Goal: Information Seeking & Learning: Learn about a topic

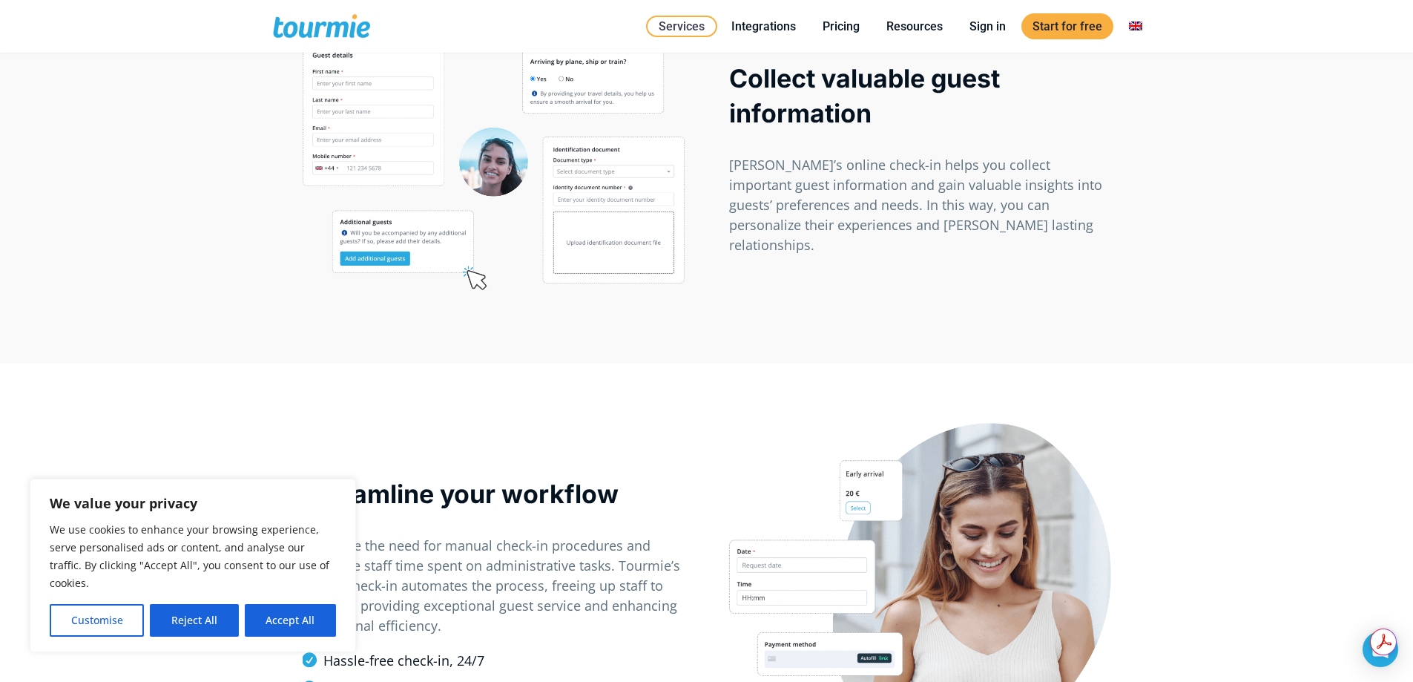
scroll to position [890, 0]
click at [302, 624] on button "Accept All" at bounding box center [290, 620] width 91 height 33
checkbox input "true"
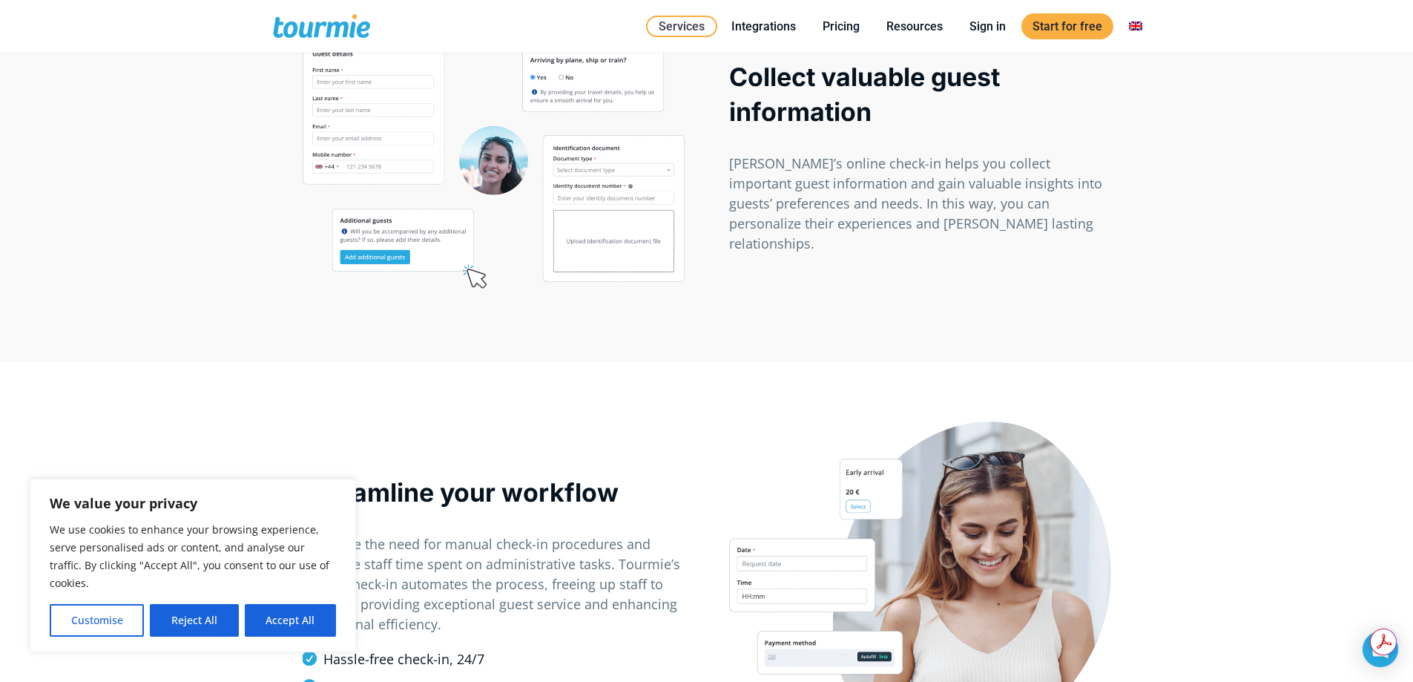
checkbox input "true"
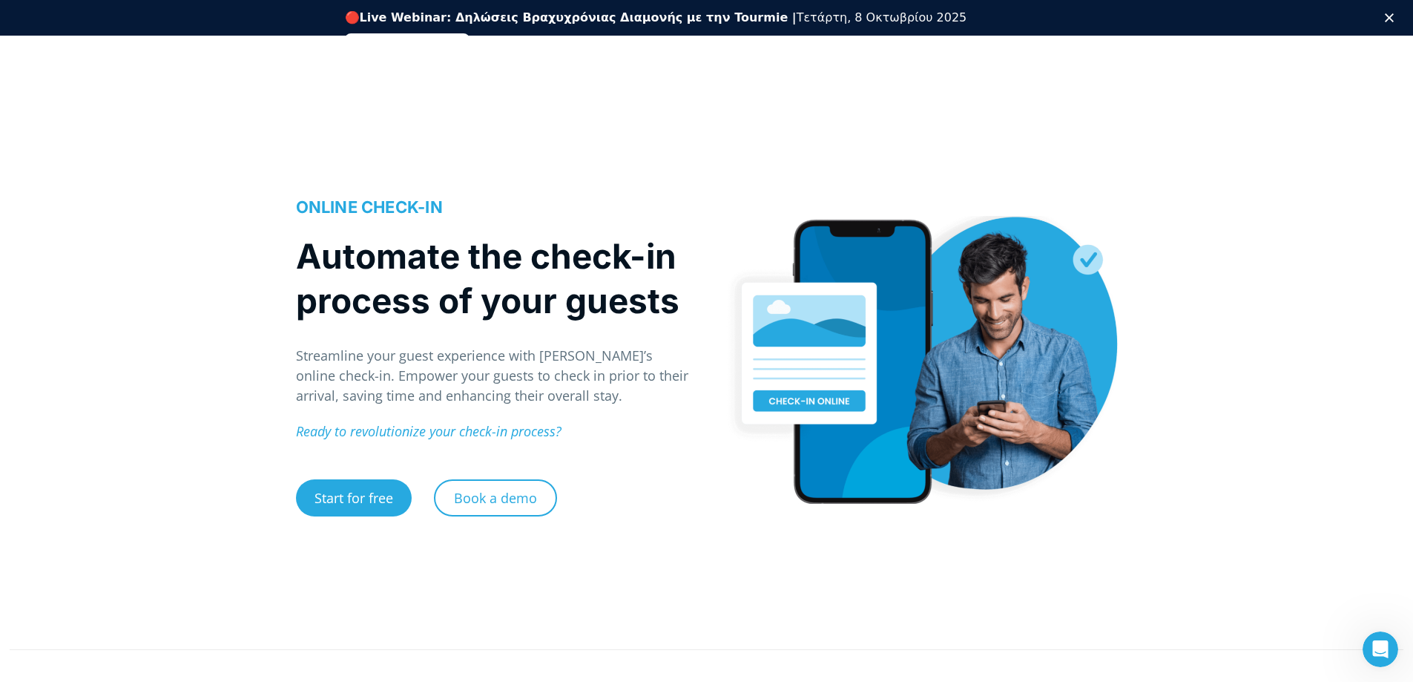
scroll to position [0, 0]
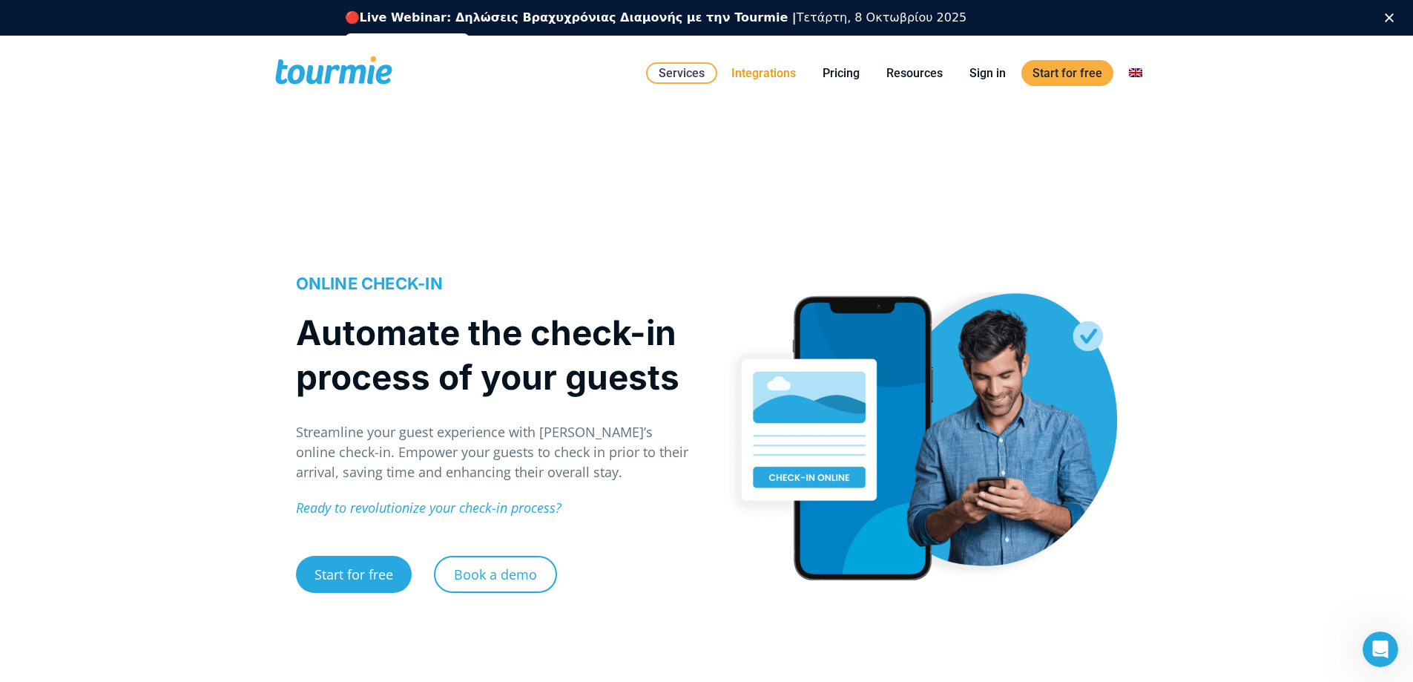
click at [775, 73] on link "Integrations" at bounding box center [763, 73] width 87 height 19
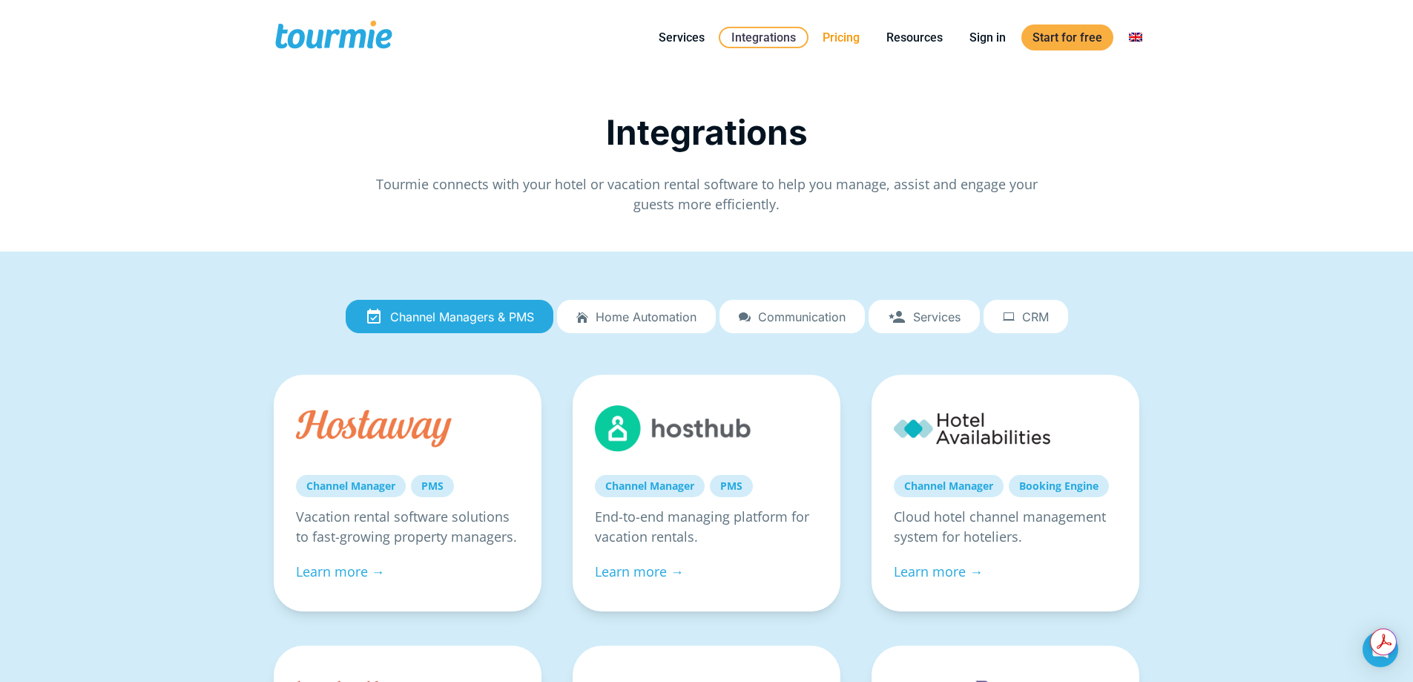
click at [849, 32] on link "Pricing" at bounding box center [841, 37] width 59 height 19
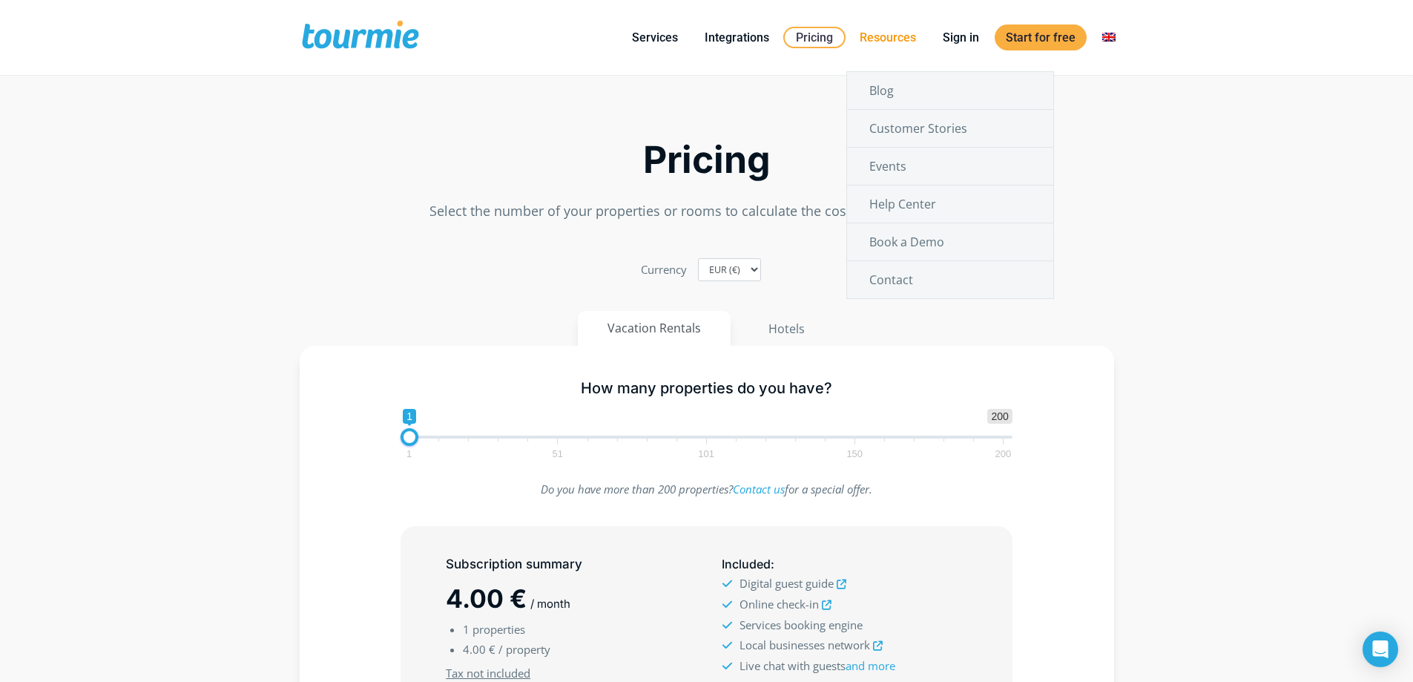
click at [881, 39] on link "Resources" at bounding box center [888, 37] width 79 height 19
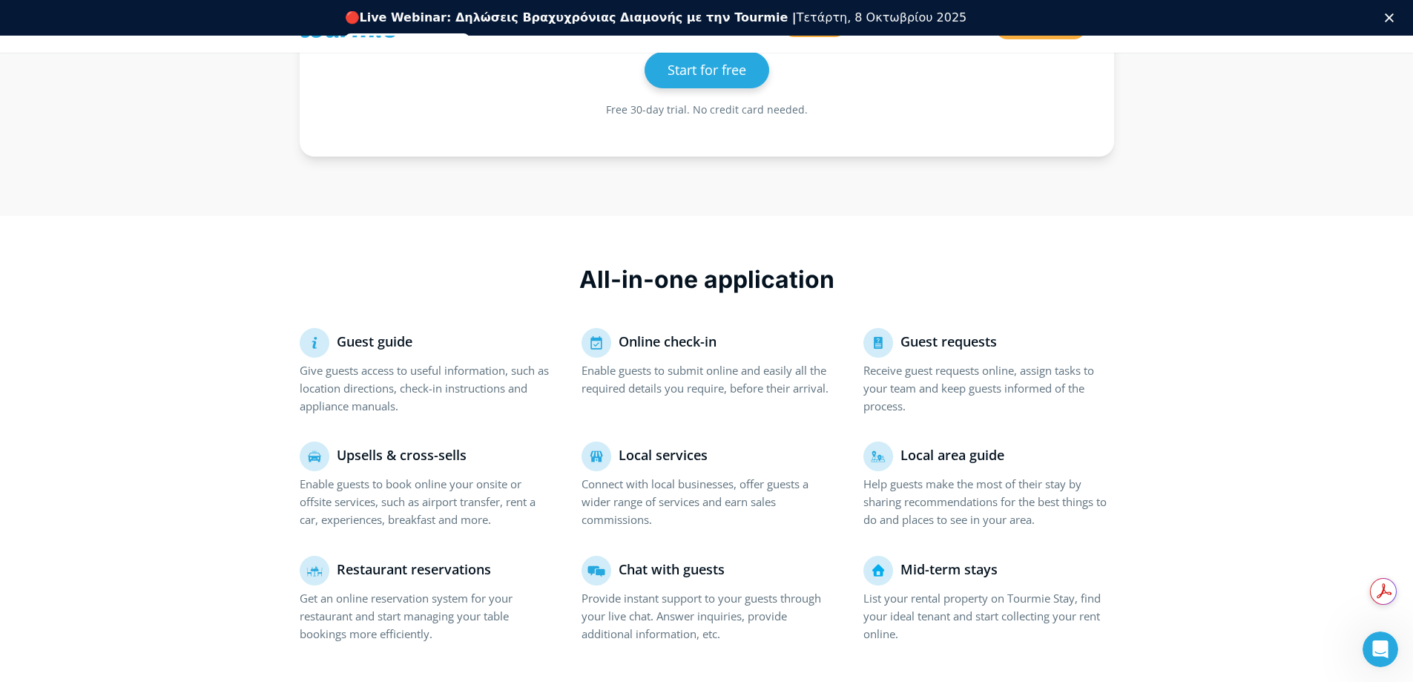
click at [449, 493] on p "Enable guests to book online your onsite or offsite services, such as airport t…" at bounding box center [425, 501] width 251 height 53
click at [444, 509] on p "Enable guests to book online your onsite or offsite services, such as airport t…" at bounding box center [425, 501] width 251 height 53
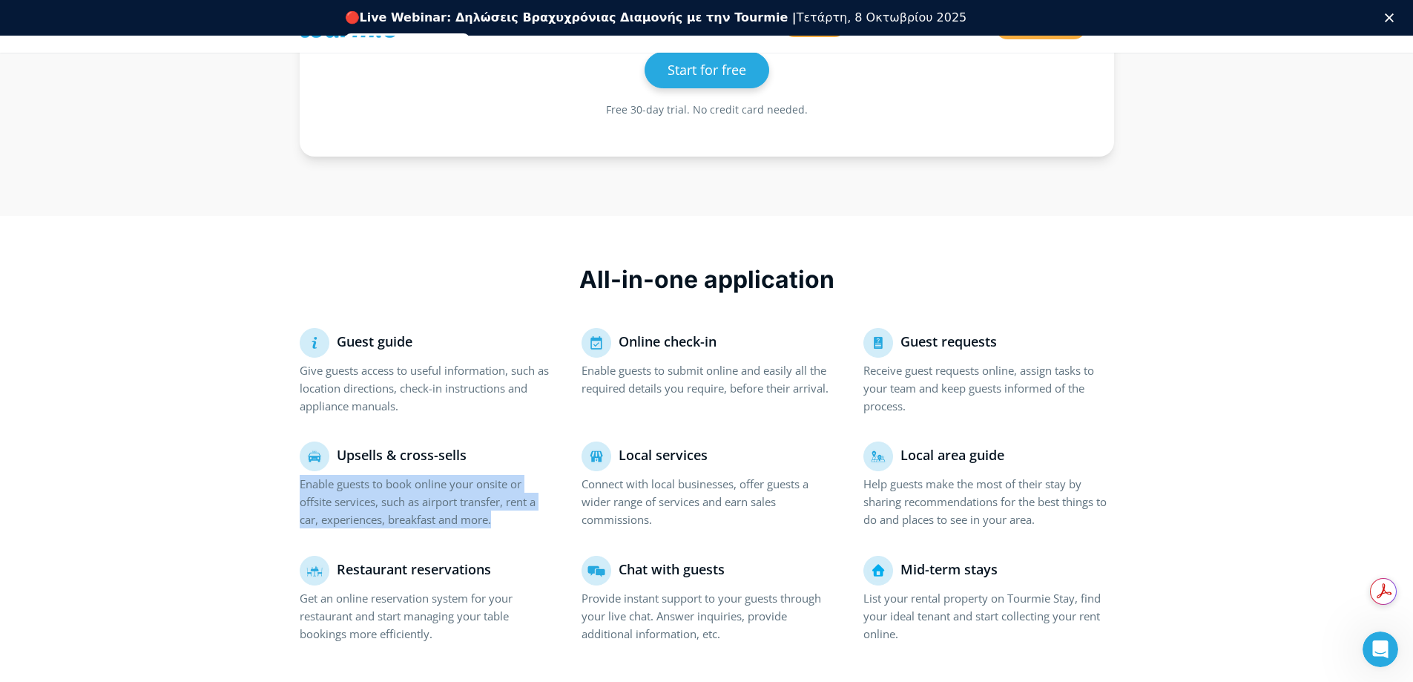
click at [444, 509] on p "Enable guests to book online your onsite or offsite services, such as airport t…" at bounding box center [425, 501] width 251 height 53
click at [448, 526] on p "Enable guests to book online your onsite or offsite services, such as airport t…" at bounding box center [425, 501] width 251 height 53
drag, startPoint x: 448, startPoint y: 526, endPoint x: 461, endPoint y: 509, distance: 21.2
click at [448, 524] on p "Enable guests to book online your onsite or offsite services, such as airport t…" at bounding box center [425, 501] width 251 height 53
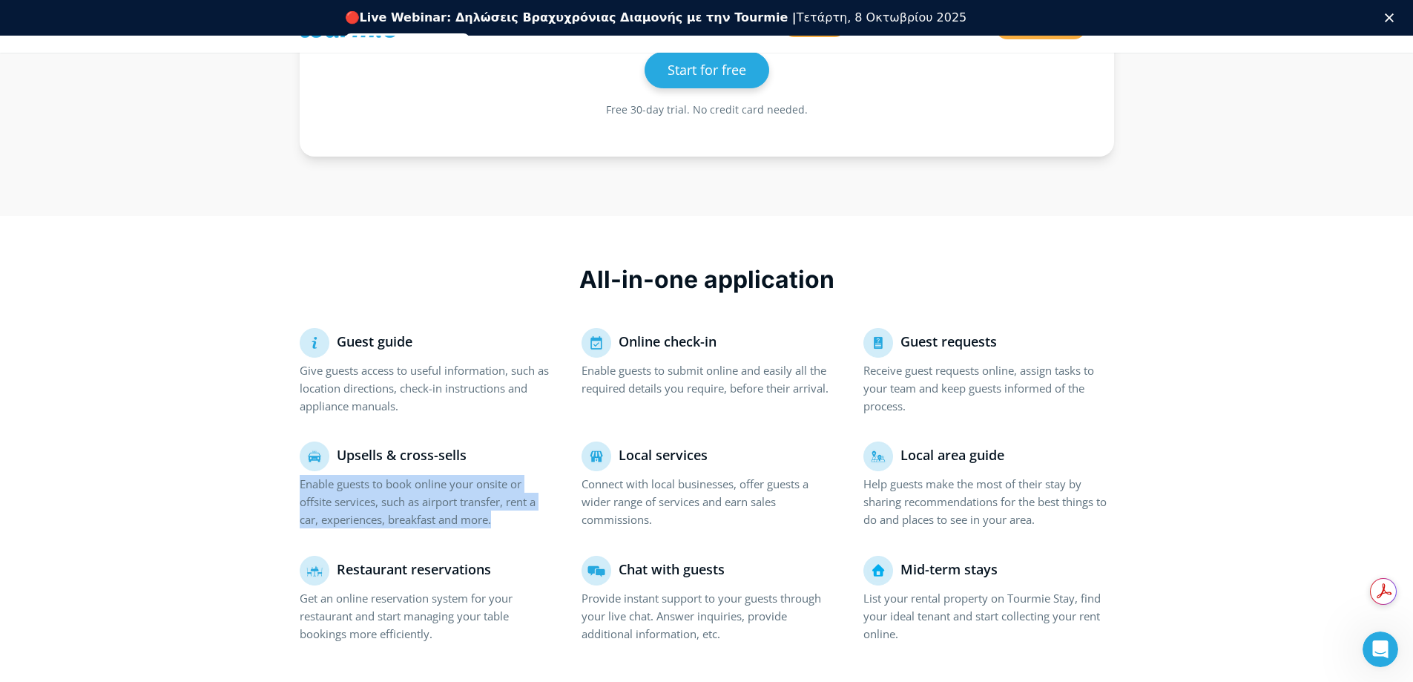
click at [470, 496] on p "Enable guests to book online your onsite or offsite services, such as airport t…" at bounding box center [425, 501] width 251 height 53
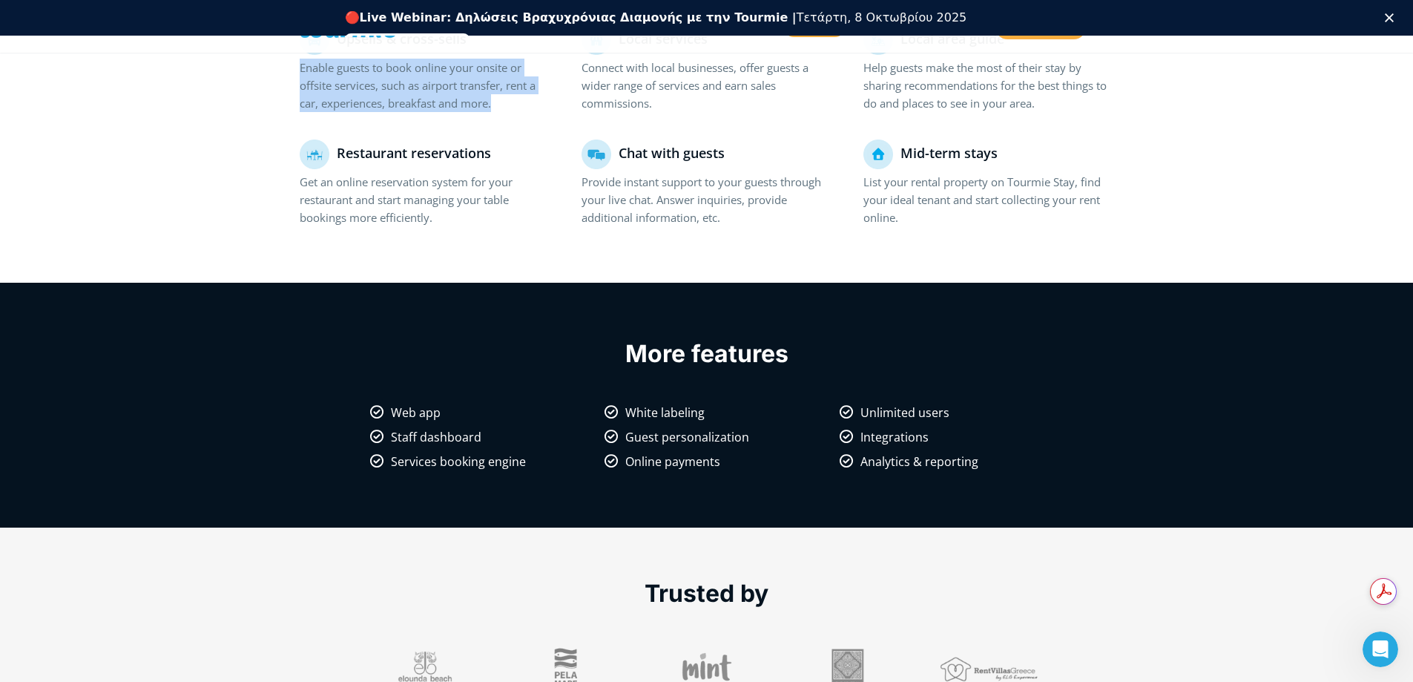
scroll to position [1151, 0]
